Goal: Task Accomplishment & Management: Use online tool/utility

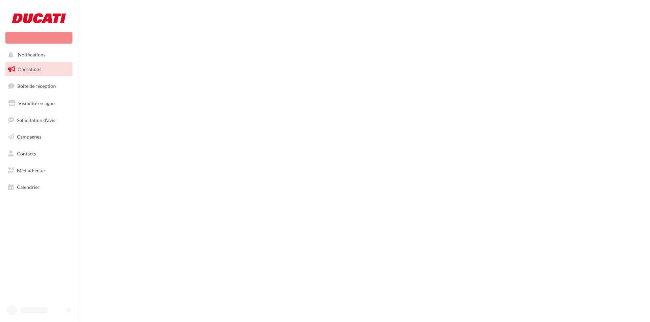
click at [43, 86] on span "Boîte de réception" at bounding box center [36, 86] width 39 height 6
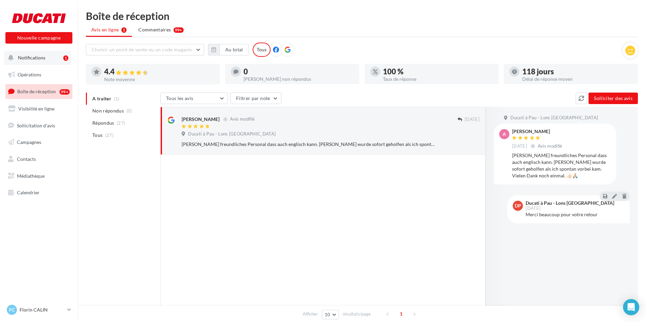
click at [41, 57] on span "Notifications" at bounding box center [31, 58] width 27 height 6
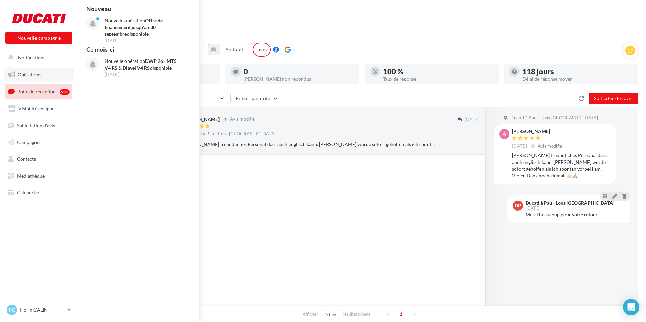
click at [35, 73] on span "Opérations" at bounding box center [30, 75] width 24 height 6
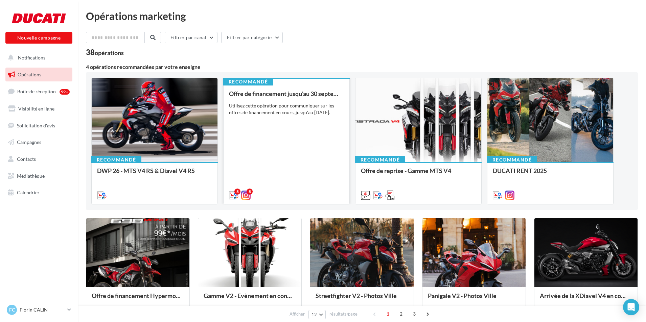
click at [287, 140] on div "Offre de financement jusqu'au 30 septembre Utilisez cette opération pour commun…" at bounding box center [286, 144] width 115 height 108
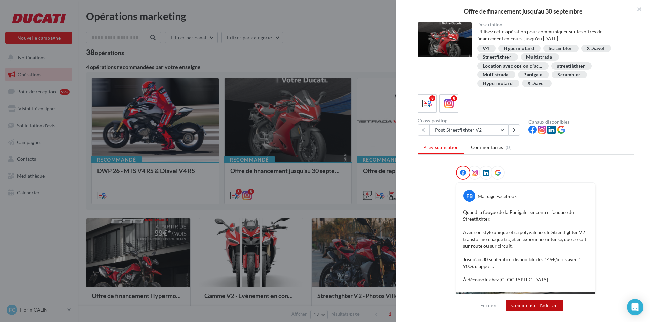
click at [546, 304] on button "Commencer l'édition" at bounding box center [534, 306] width 57 height 12
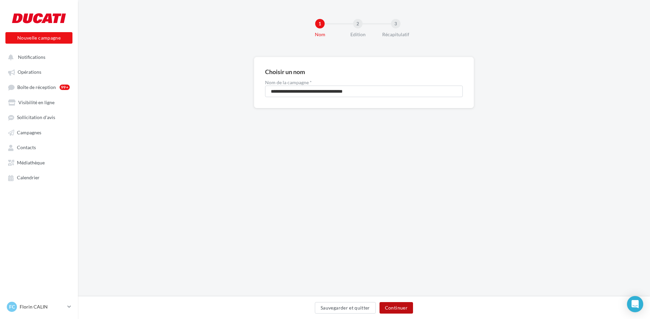
click at [398, 303] on button "Continuer" at bounding box center [395, 308] width 33 height 12
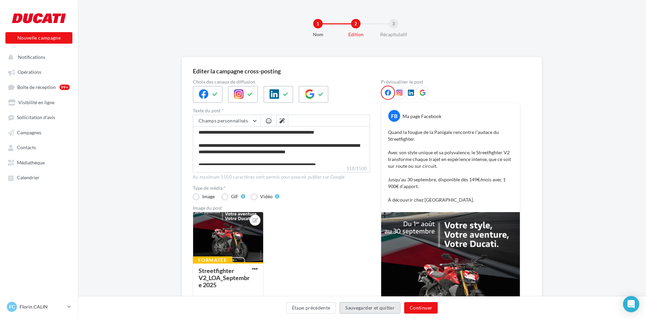
click at [398, 303] on button "Sauvegarder et quitter" at bounding box center [370, 308] width 61 height 12
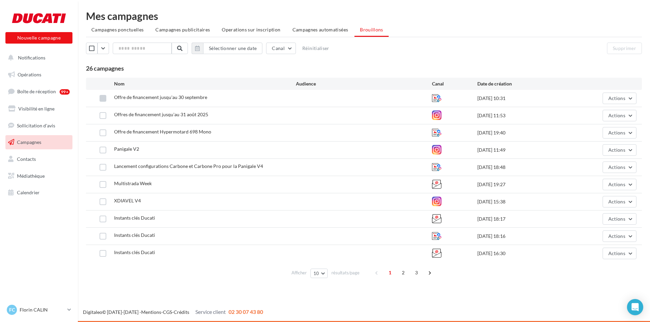
click at [103, 100] on label at bounding box center [102, 98] width 7 height 7
click at [626, 101] on button "Actions" at bounding box center [619, 99] width 34 height 12
click at [104, 98] on label at bounding box center [102, 98] width 7 height 7
click at [38, 73] on span "Opérations" at bounding box center [30, 75] width 24 height 6
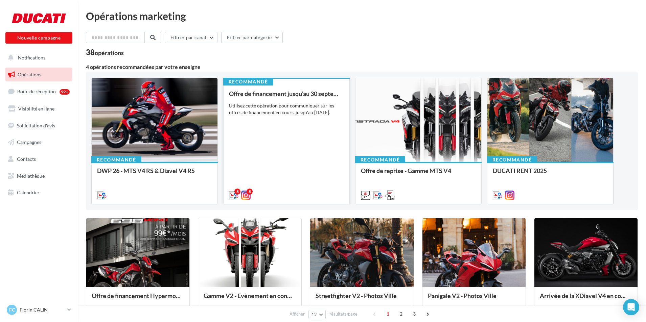
click at [283, 167] on div "Offre de financement jusqu'au [DATE] Utilisez cette opération pour communiquer …" at bounding box center [286, 144] width 115 height 108
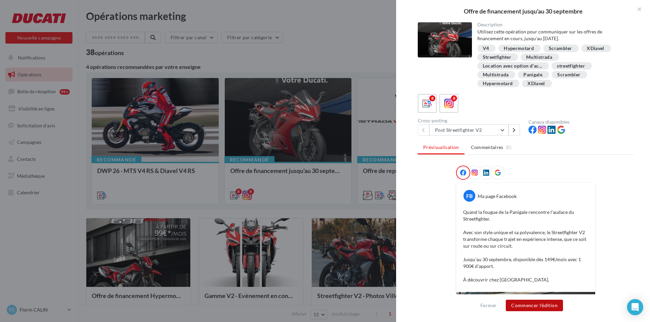
click at [542, 307] on button "Commencer l'édition" at bounding box center [534, 306] width 57 height 12
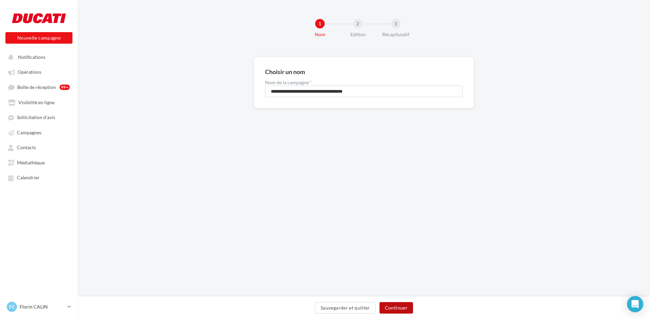
click at [398, 306] on button "Continuer" at bounding box center [395, 308] width 33 height 12
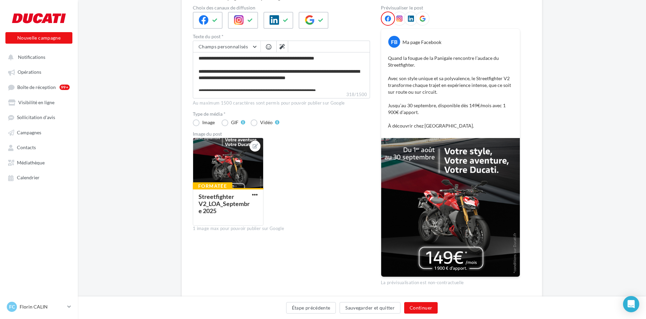
scroll to position [97, 0]
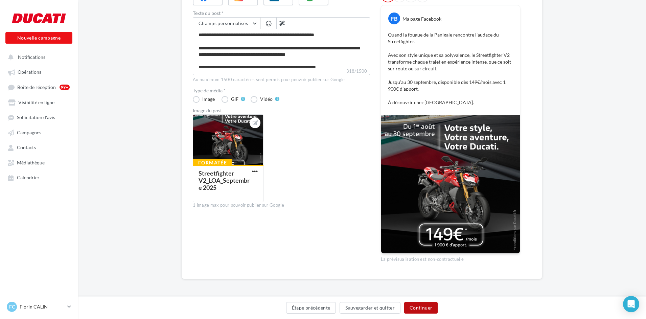
click at [423, 305] on button "Continuer" at bounding box center [420, 308] width 33 height 12
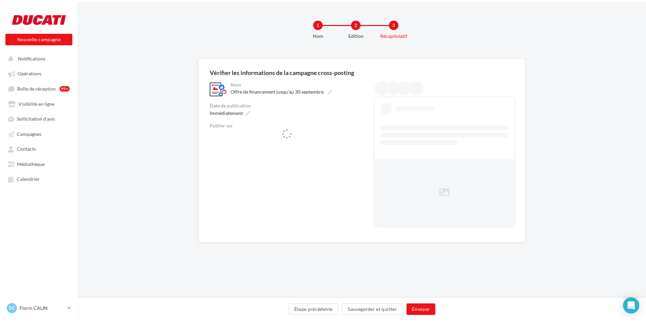
scroll to position [0, 0]
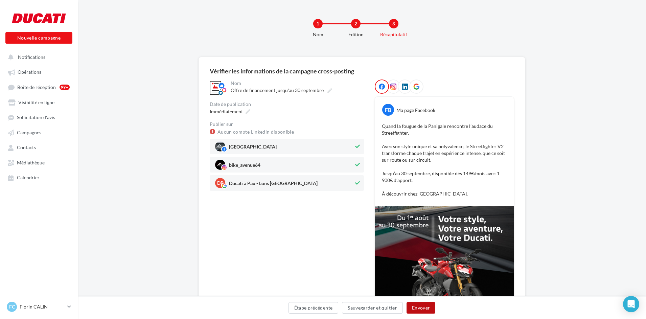
click at [424, 307] on button "Envoyer" at bounding box center [421, 308] width 29 height 12
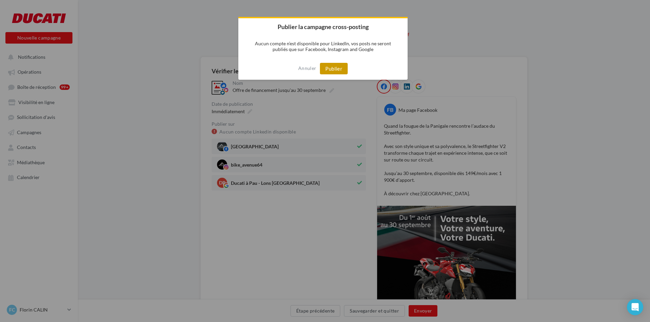
click at [334, 64] on button "Publier" at bounding box center [334, 69] width 28 height 12
